Goal: Navigation & Orientation: Find specific page/section

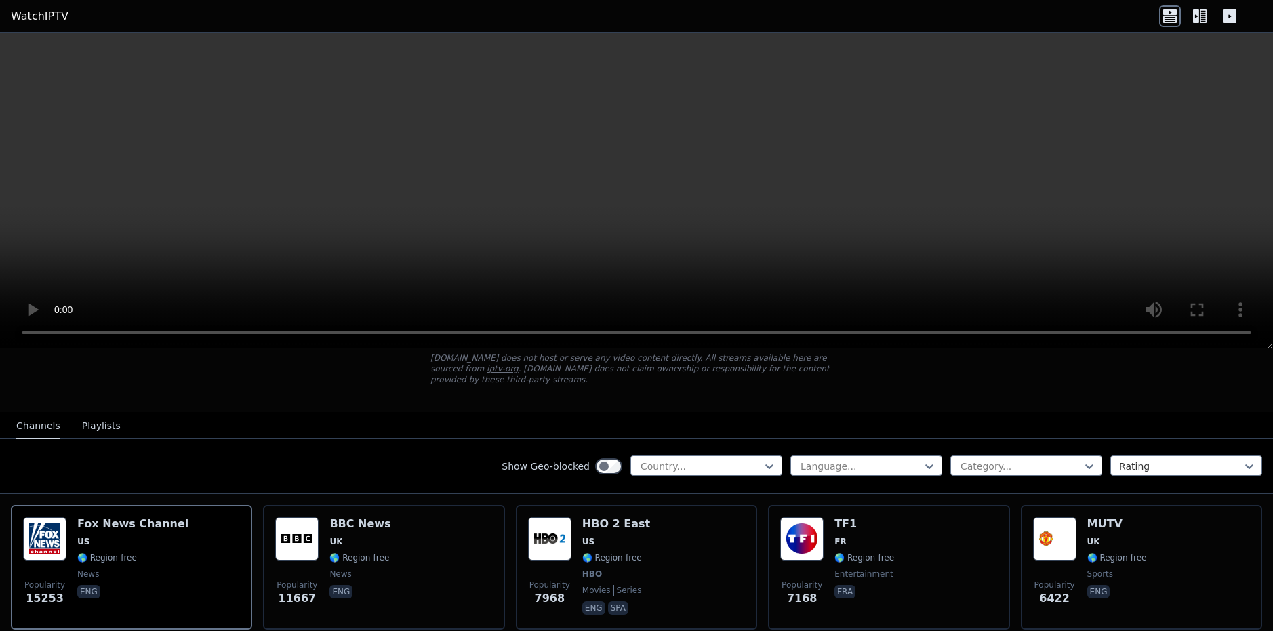
scroll to position [271, 0]
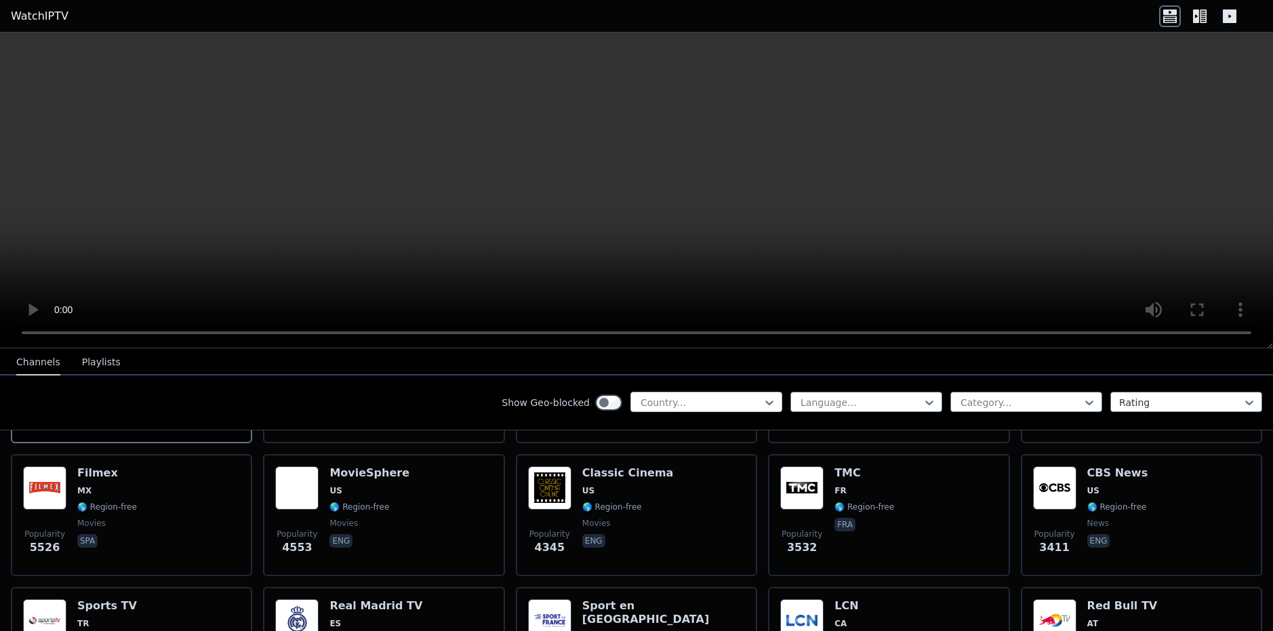
click at [736, 406] on div at bounding box center [700, 403] width 123 height 14
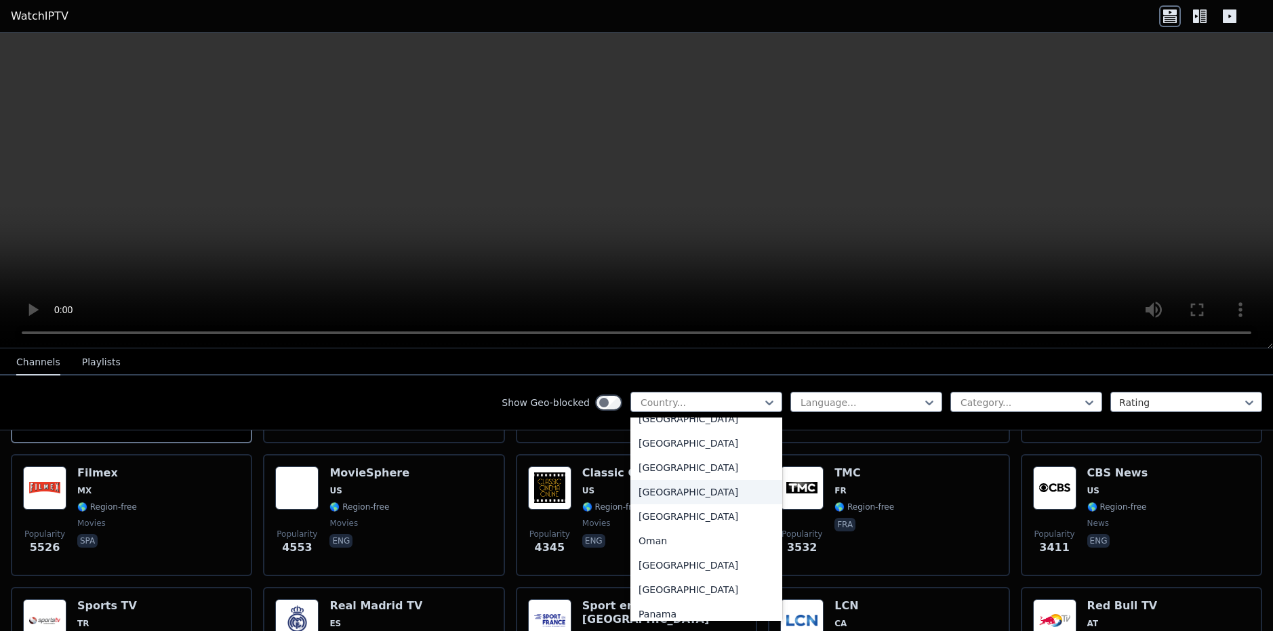
scroll to position [3525, 0]
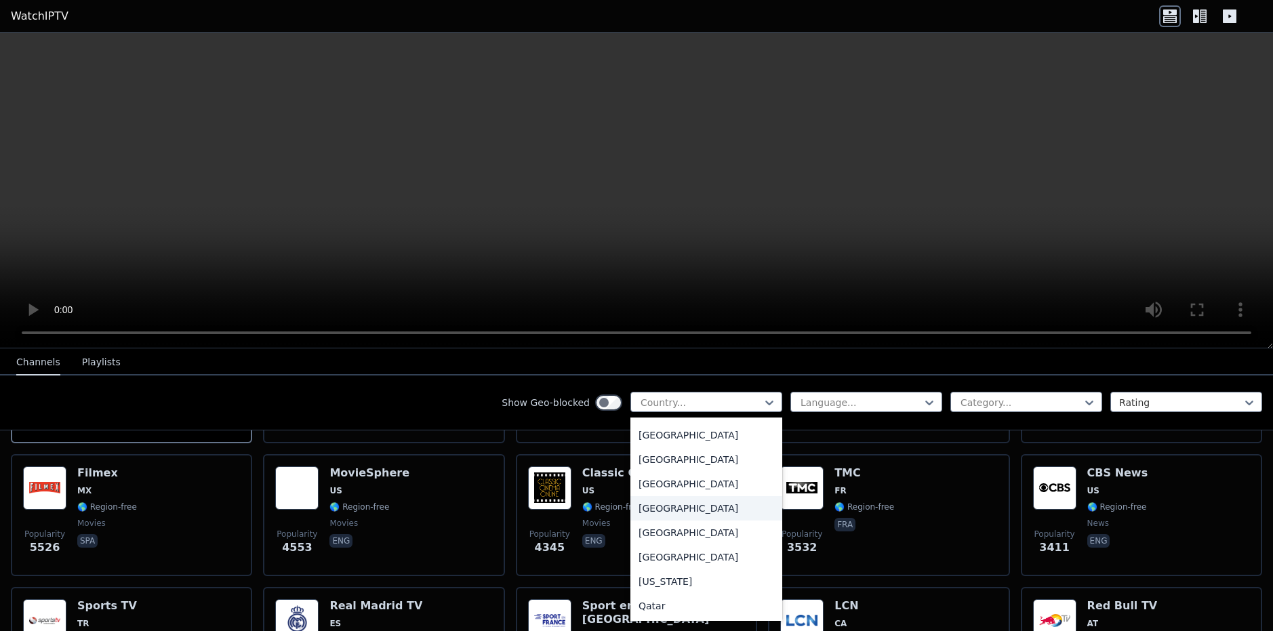
click at [685, 503] on div "[GEOGRAPHIC_DATA]" at bounding box center [706, 508] width 152 height 24
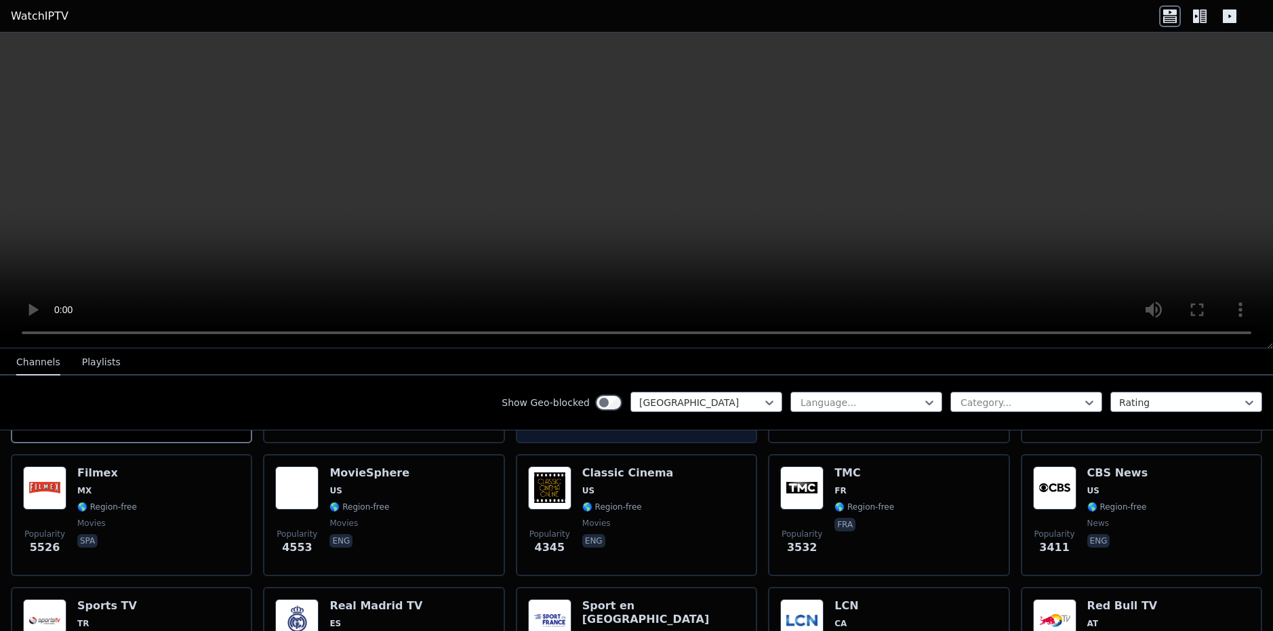
scroll to position [126, 0]
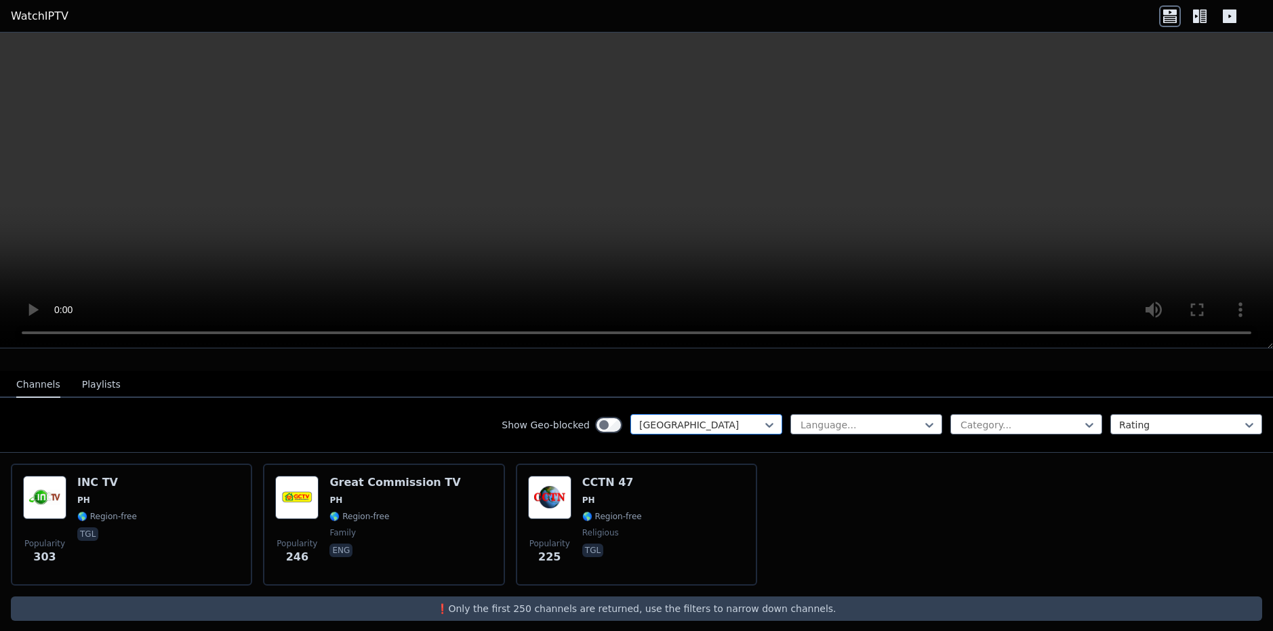
click at [726, 419] on div at bounding box center [700, 425] width 123 height 14
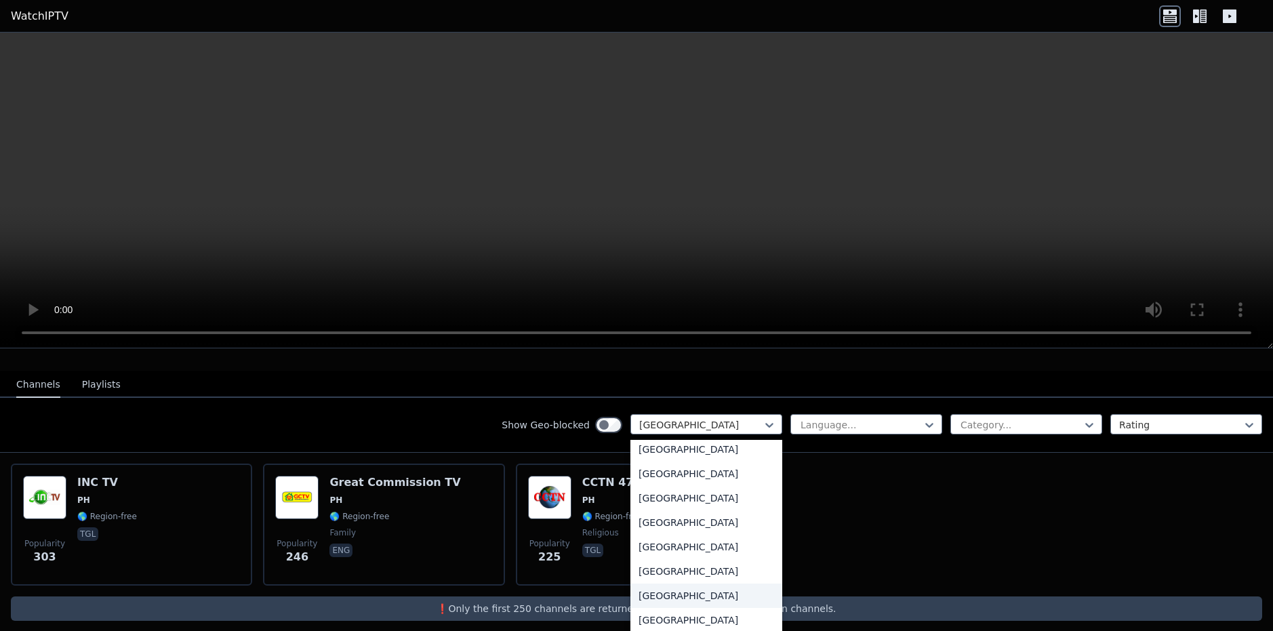
scroll to position [4713, 0]
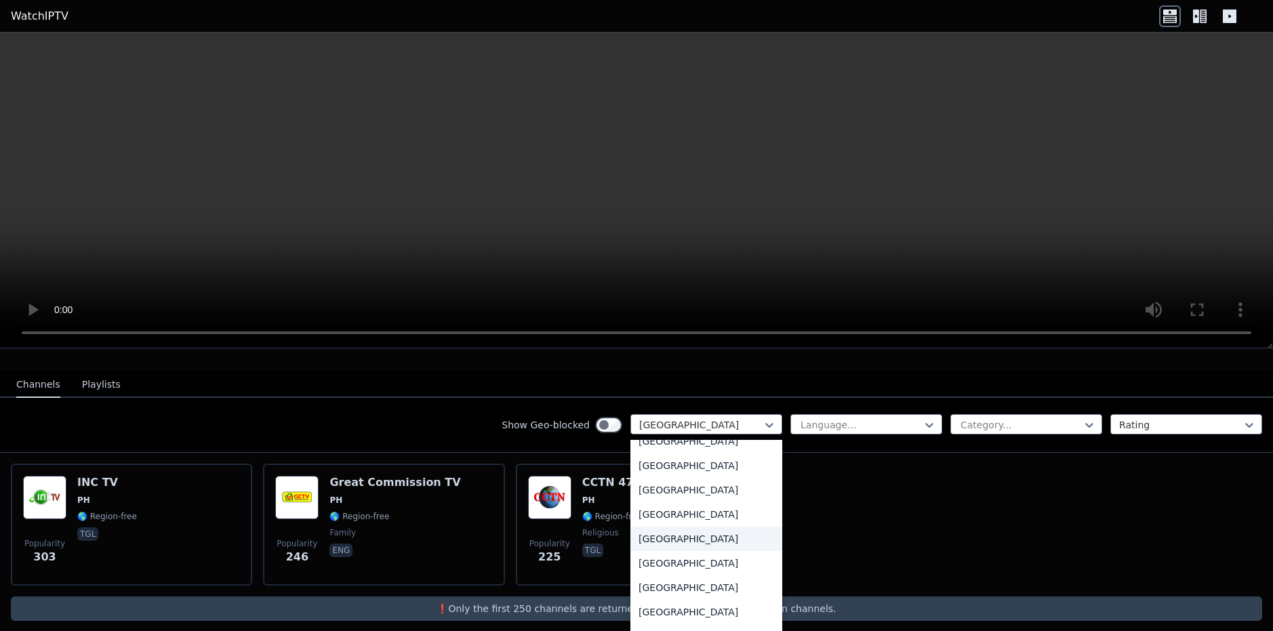
click at [698, 529] on div "[GEOGRAPHIC_DATA]" at bounding box center [706, 539] width 152 height 24
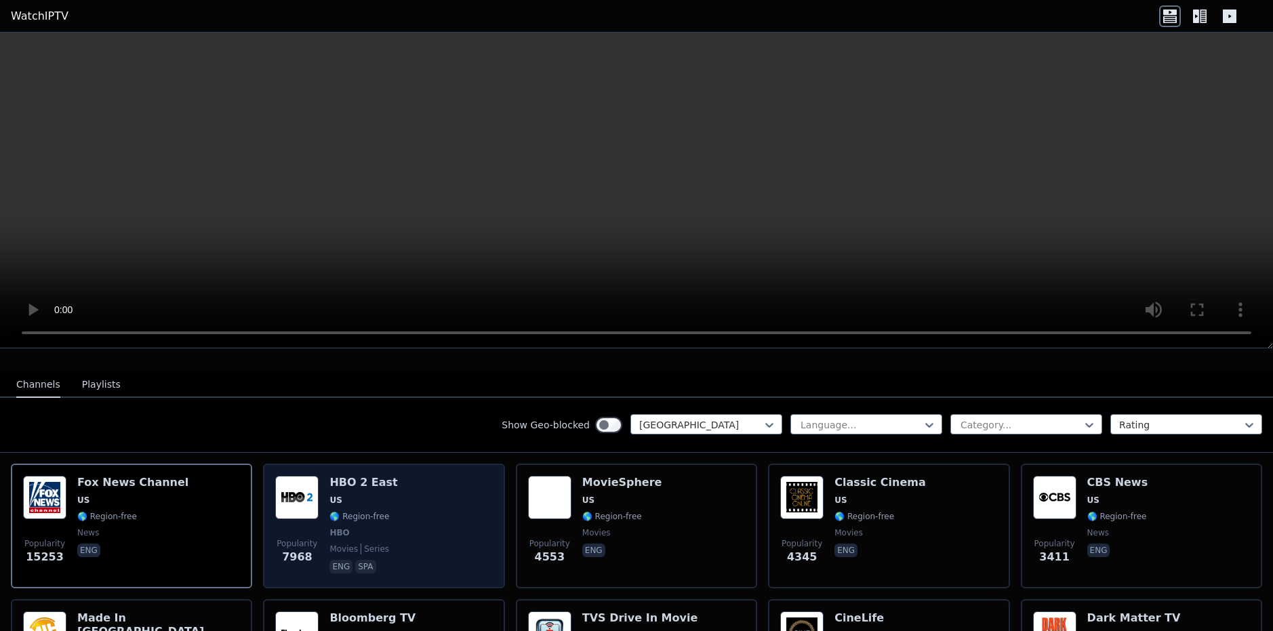
click at [388, 488] on div "Popularity 7968 HBO 2 East US 🌎 Region-free HBO movies series eng spa" at bounding box center [383, 526] width 217 height 100
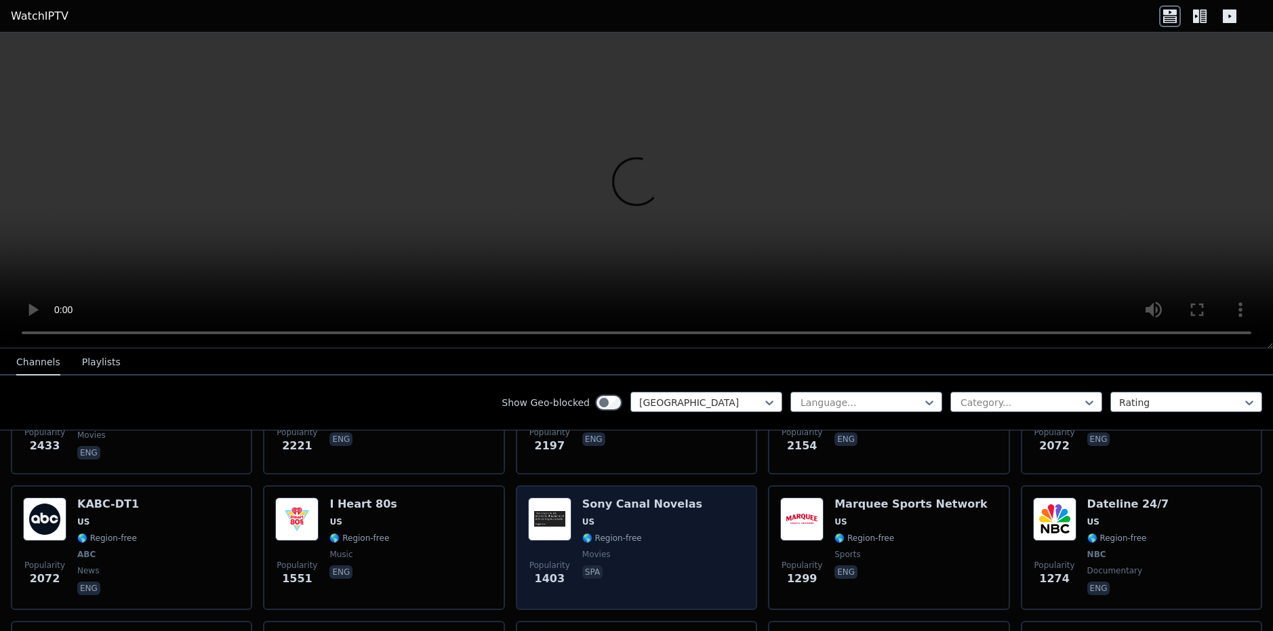
scroll to position [397, 0]
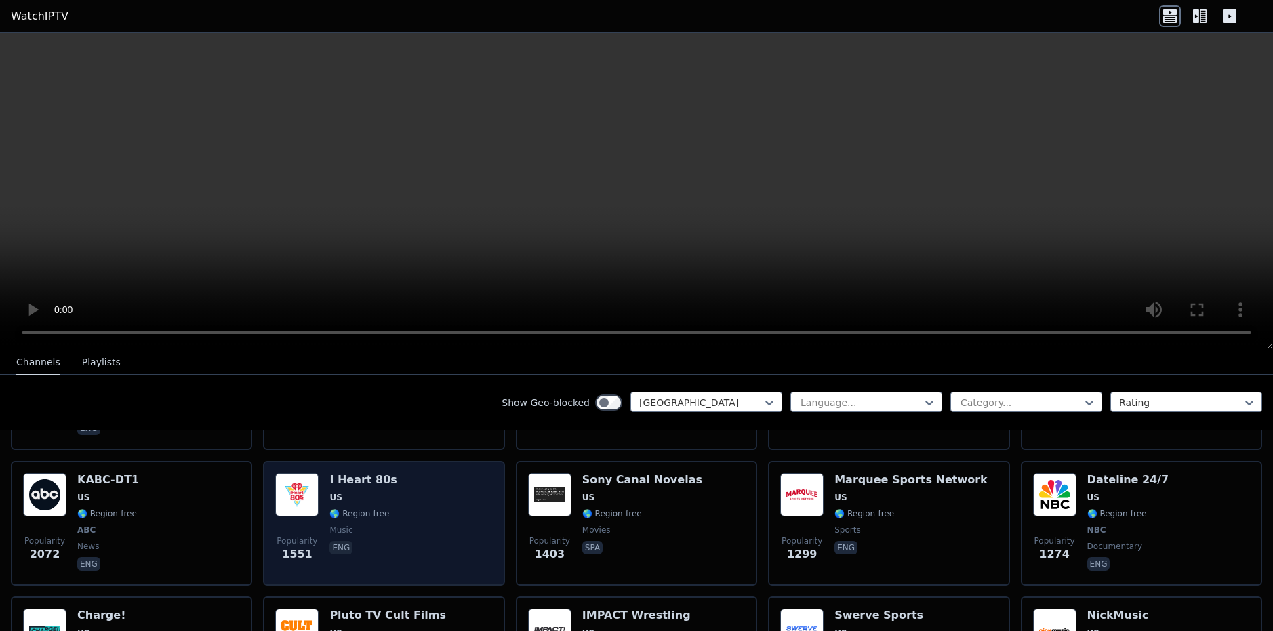
click at [336, 492] on span "US" at bounding box center [335, 497] width 12 height 11
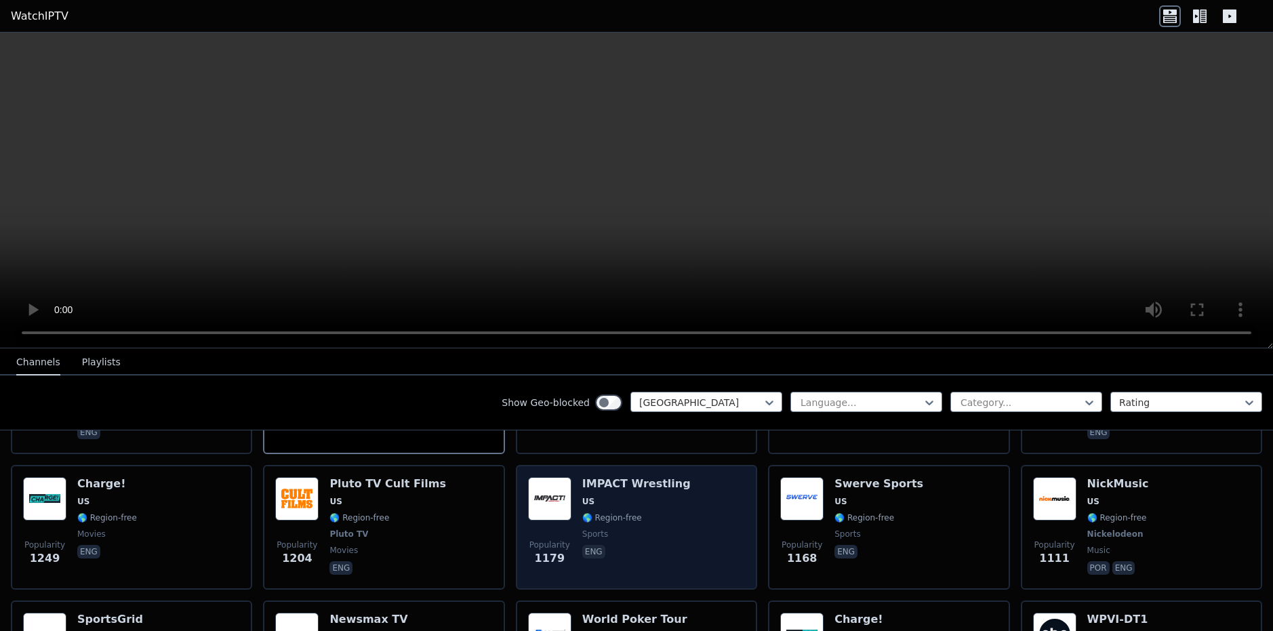
scroll to position [533, 0]
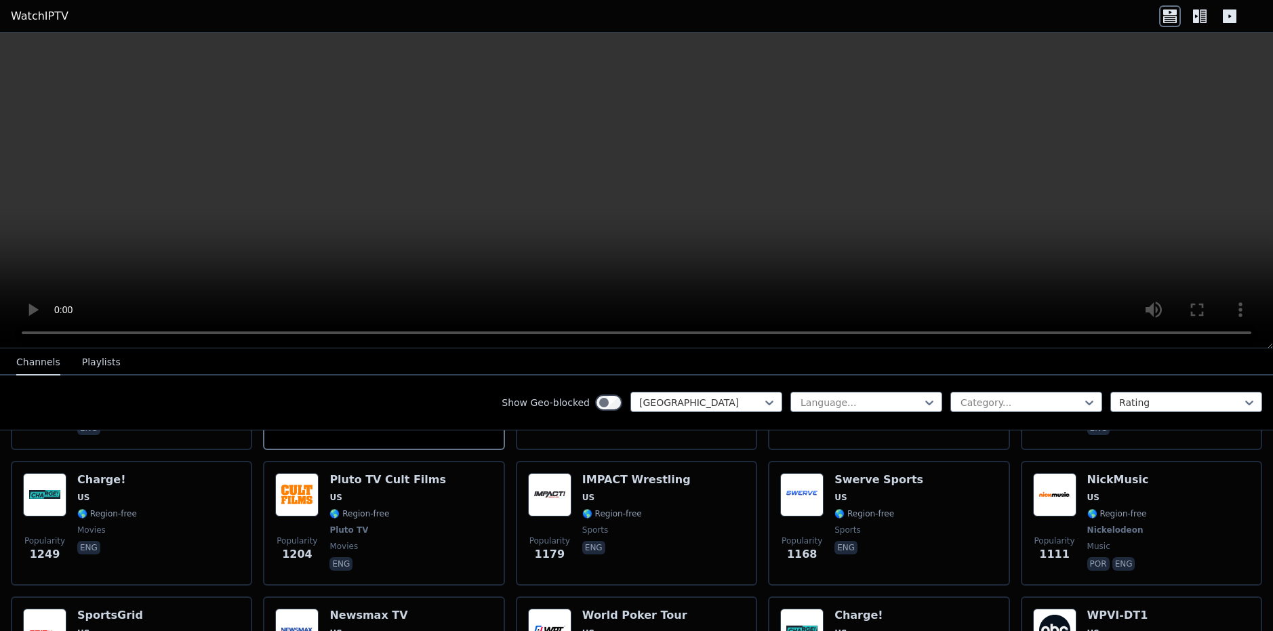
click at [103, 366] on button "Playlists" at bounding box center [101, 363] width 39 height 26
